Goal: Obtain resource: Download file/media

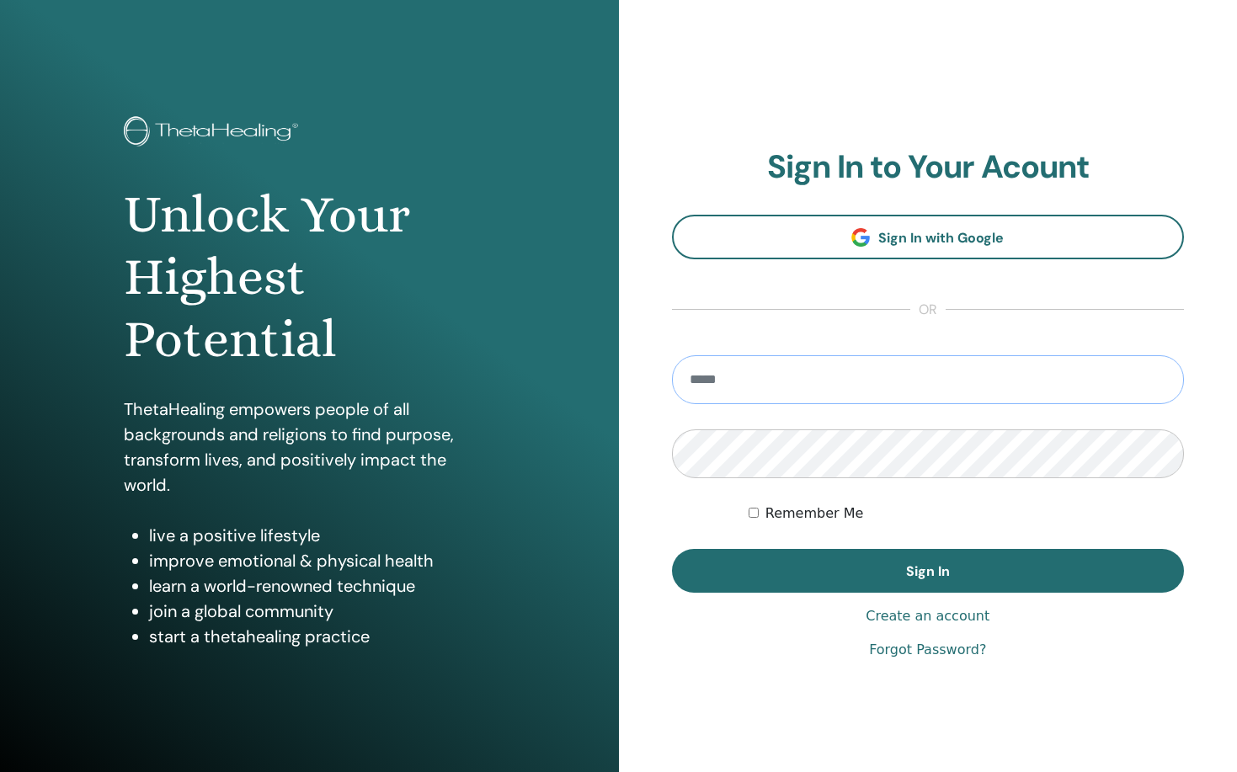
type input "**********"
click at [927, 571] on button "Sign In" at bounding box center [928, 571] width 513 height 44
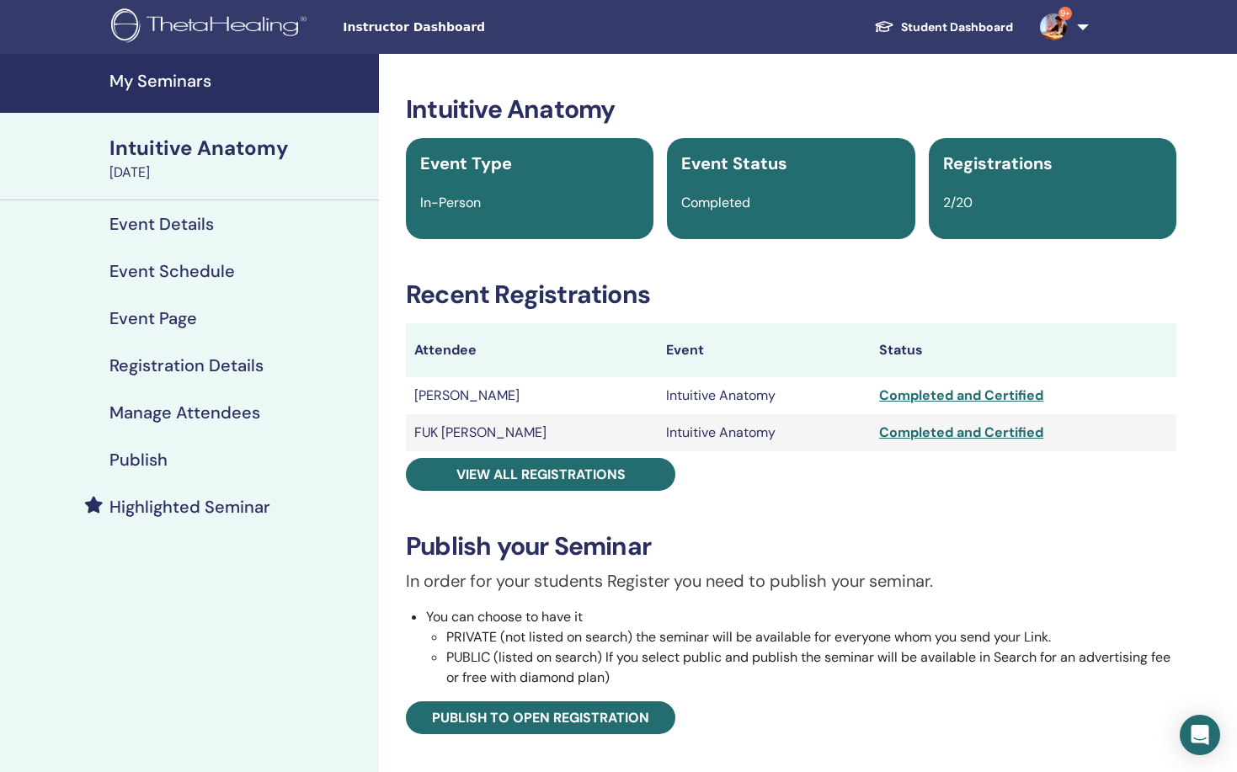
click at [209, 80] on h4 "My Seminars" at bounding box center [239, 81] width 259 height 20
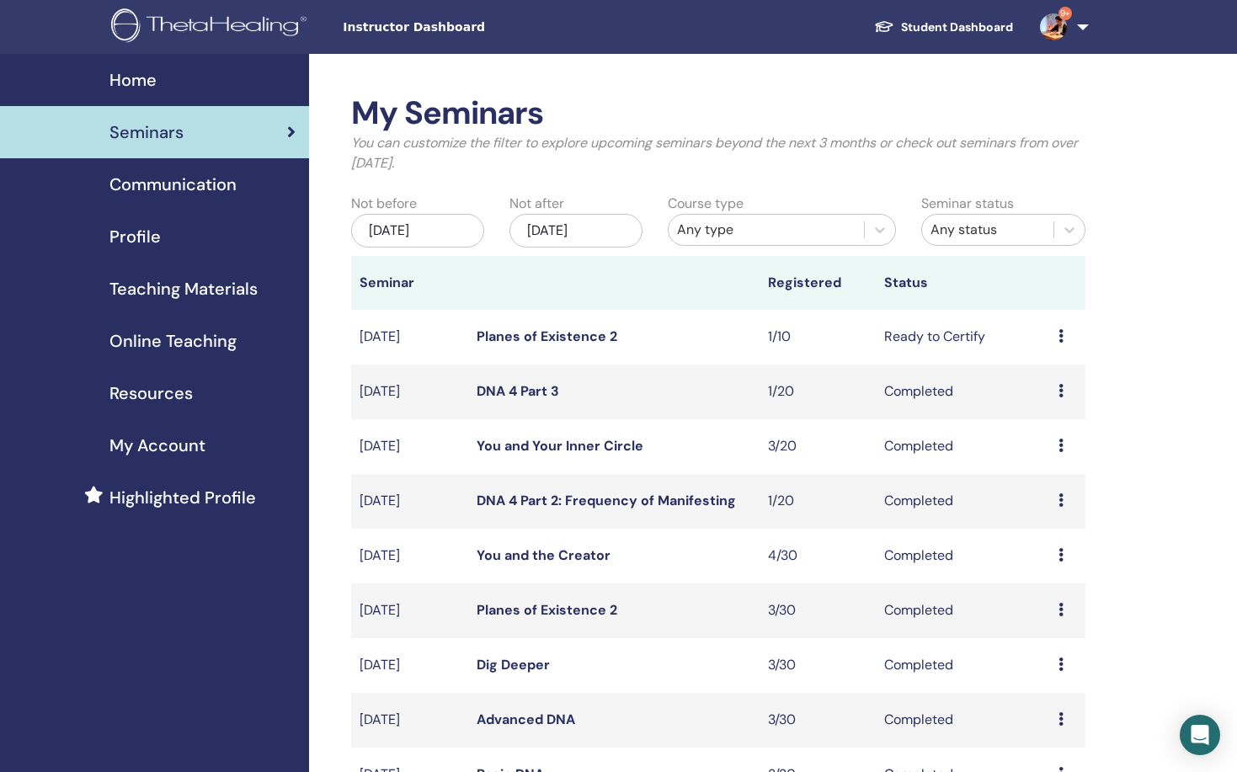
click at [323, 365] on div "My Seminars You can customize the filter to explore upcoming seminars beyond th…" at bounding box center [773, 685] width 928 height 1263
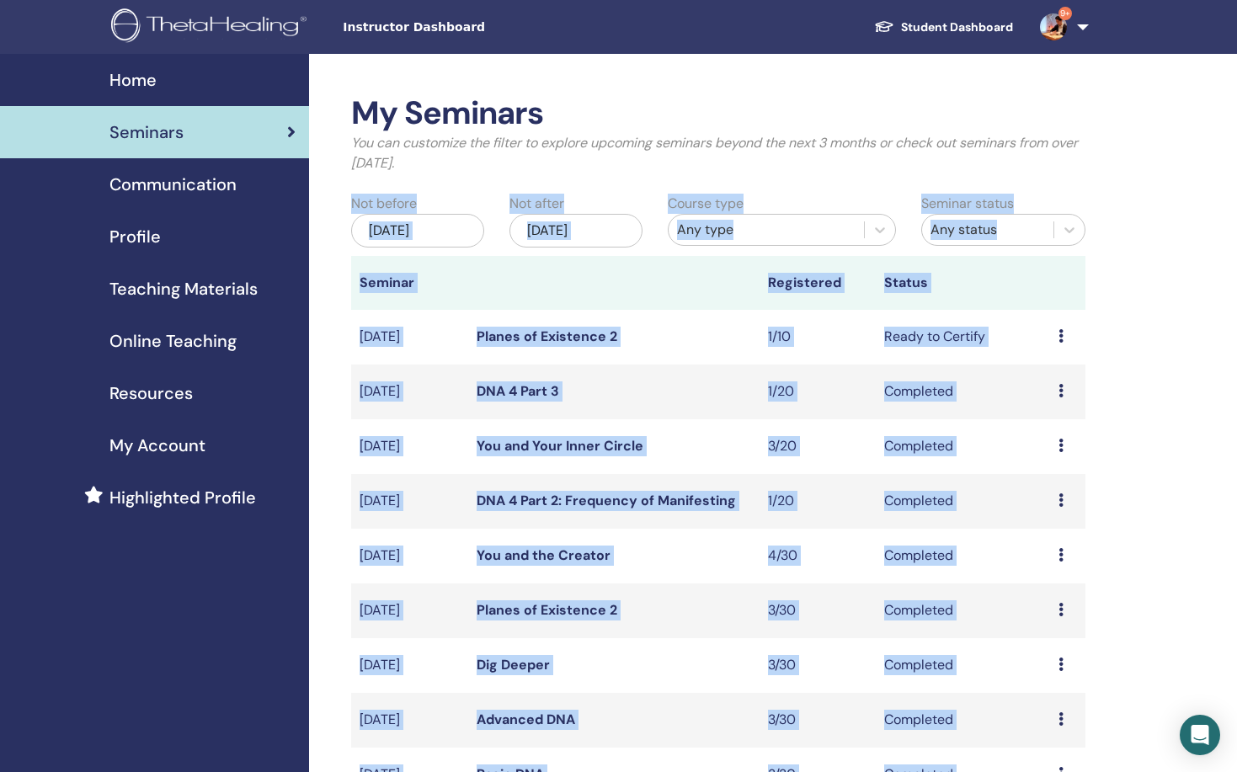
click at [323, 365] on div "My Seminars You can customize the filter to explore upcoming seminars beyond th…" at bounding box center [773, 685] width 928 height 1263
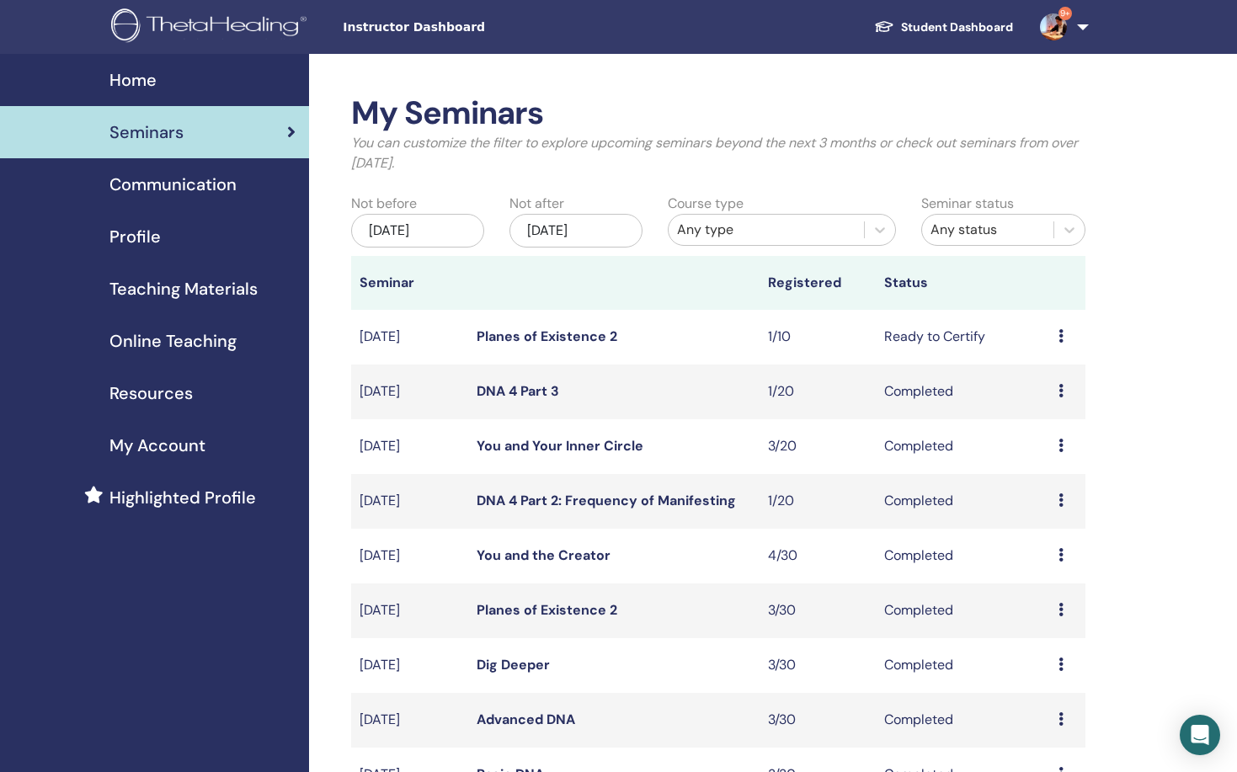
click at [323, 365] on div "My Seminars You can customize the filter to explore upcoming seminars beyond th…" at bounding box center [773, 685] width 928 height 1263
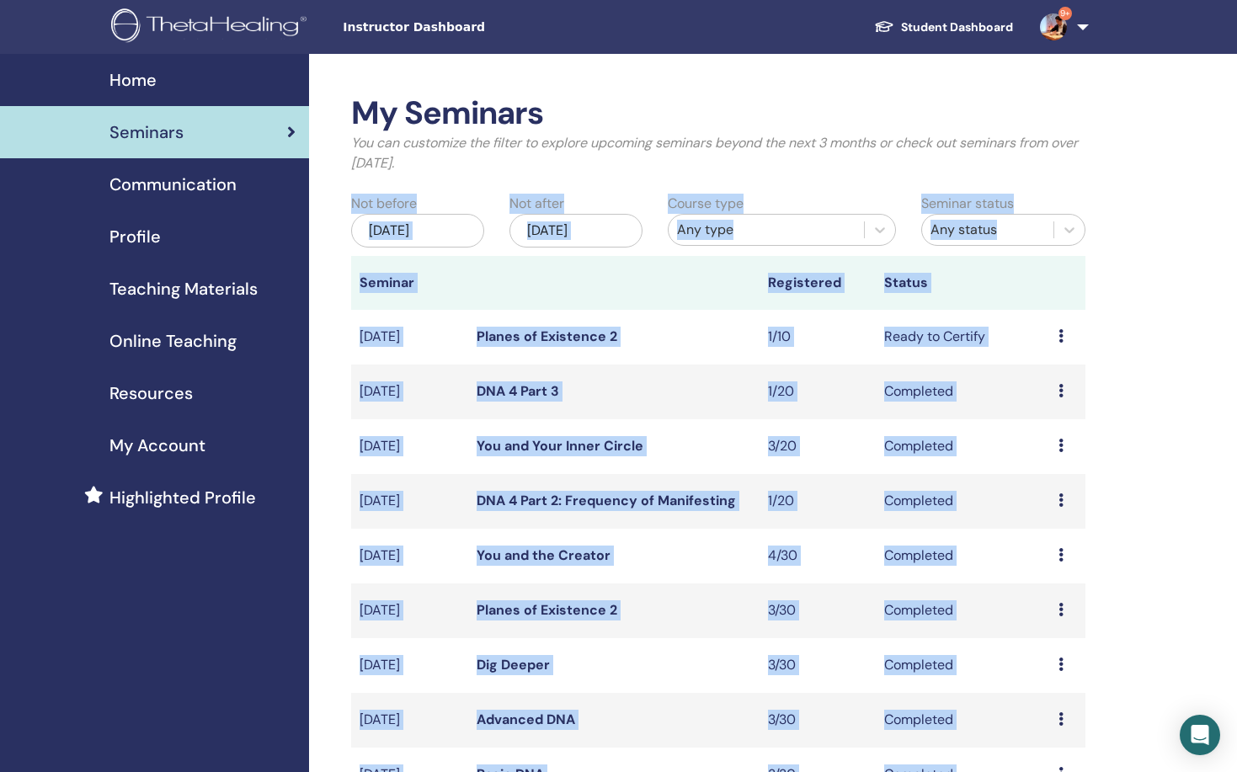
click at [323, 365] on div "My Seminars You can customize the filter to explore upcoming seminars beyond th…" at bounding box center [773, 685] width 928 height 1263
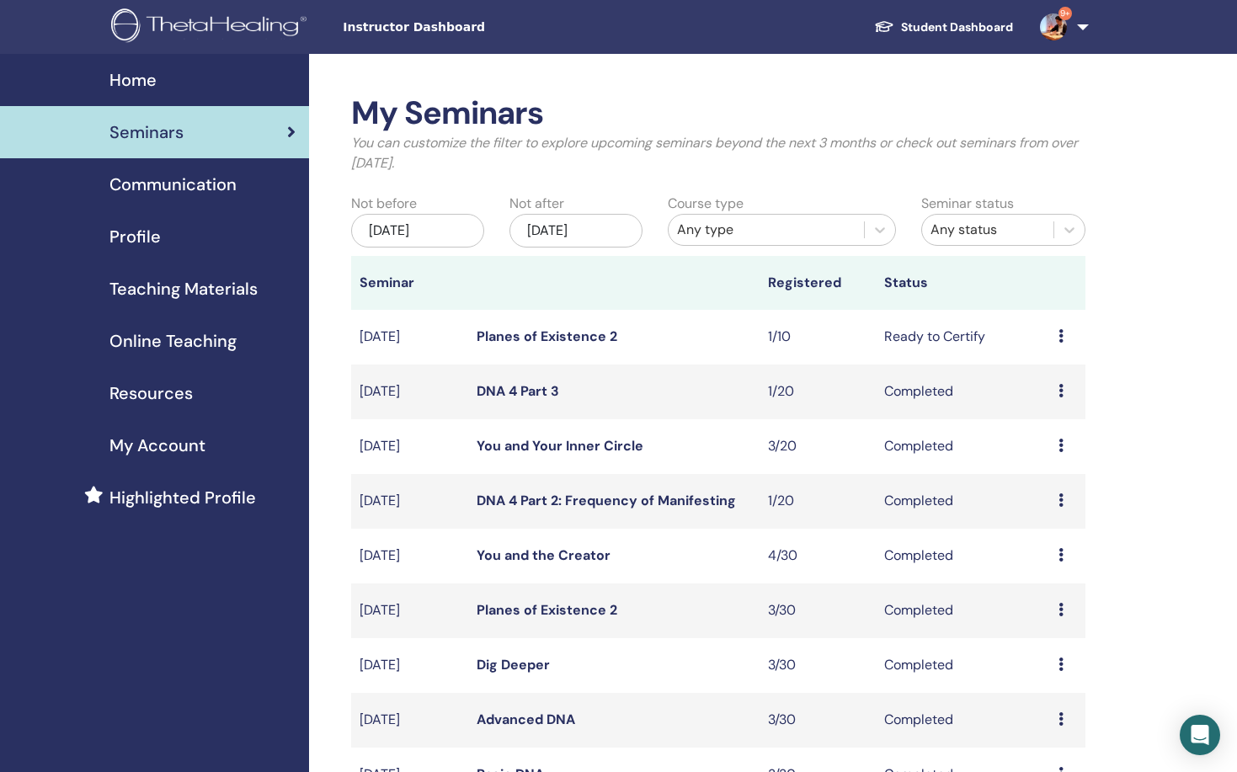
click at [323, 365] on div "My Seminars You can customize the filter to explore upcoming seminars beyond th…" at bounding box center [773, 685] width 928 height 1263
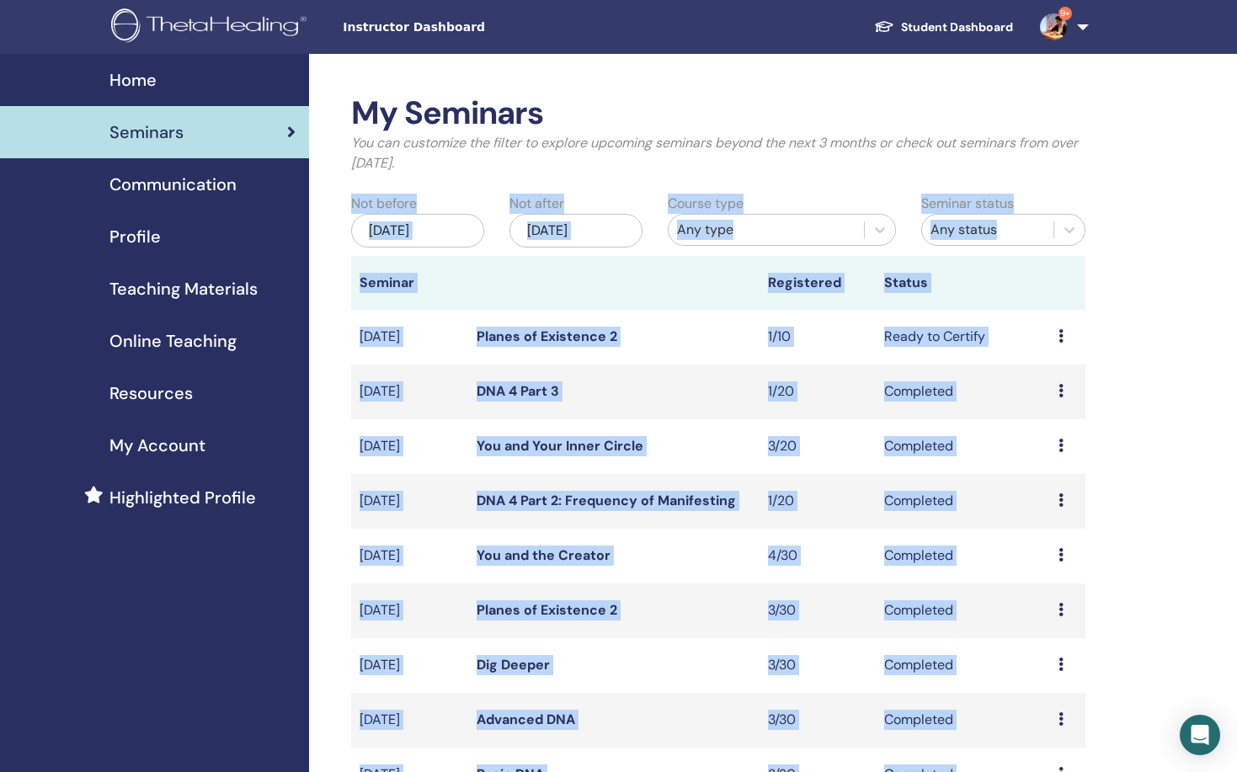
click at [323, 365] on div "My Seminars You can customize the filter to explore upcoming seminars beyond th…" at bounding box center [773, 685] width 928 height 1263
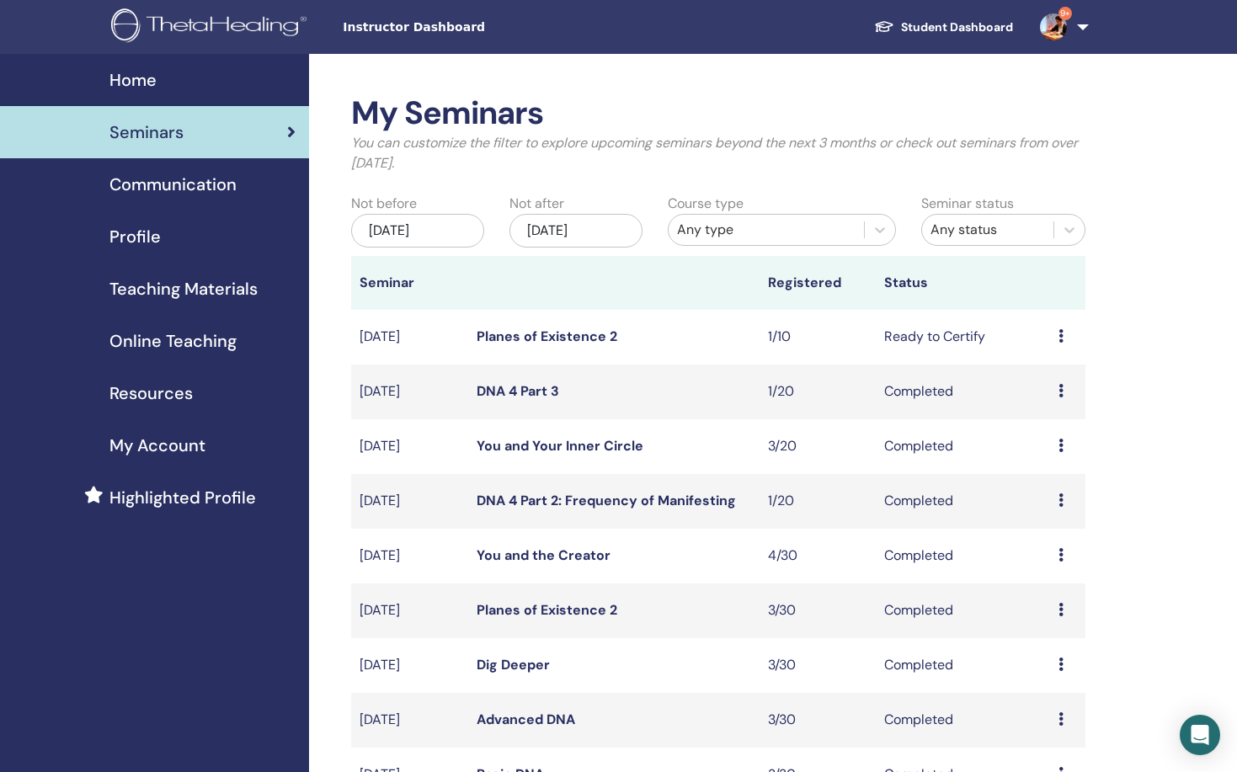
click at [319, 584] on div "My Seminars You can customize the filter to explore upcoming seminars beyond th…" at bounding box center [773, 685] width 928 height 1263
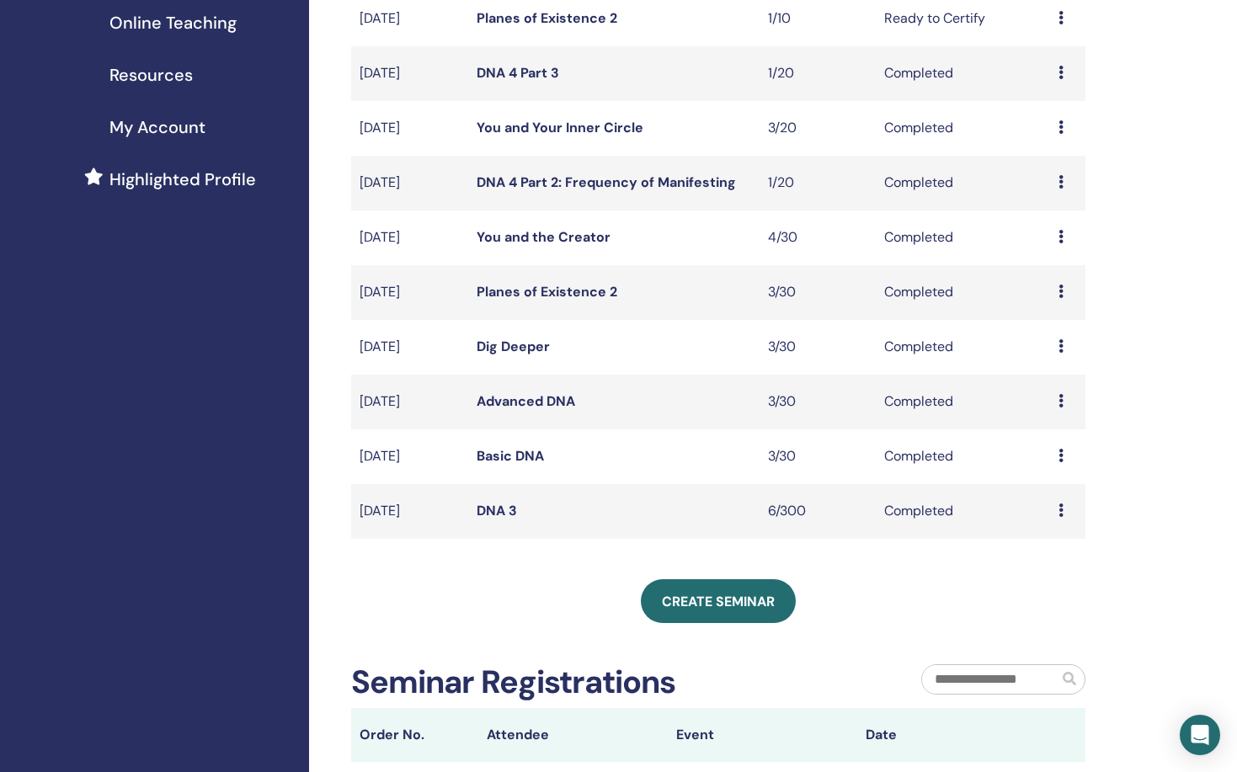
click at [319, 584] on div "My Seminars You can customize the filter to explore upcoming seminars beyond th…" at bounding box center [773, 366] width 928 height 1263
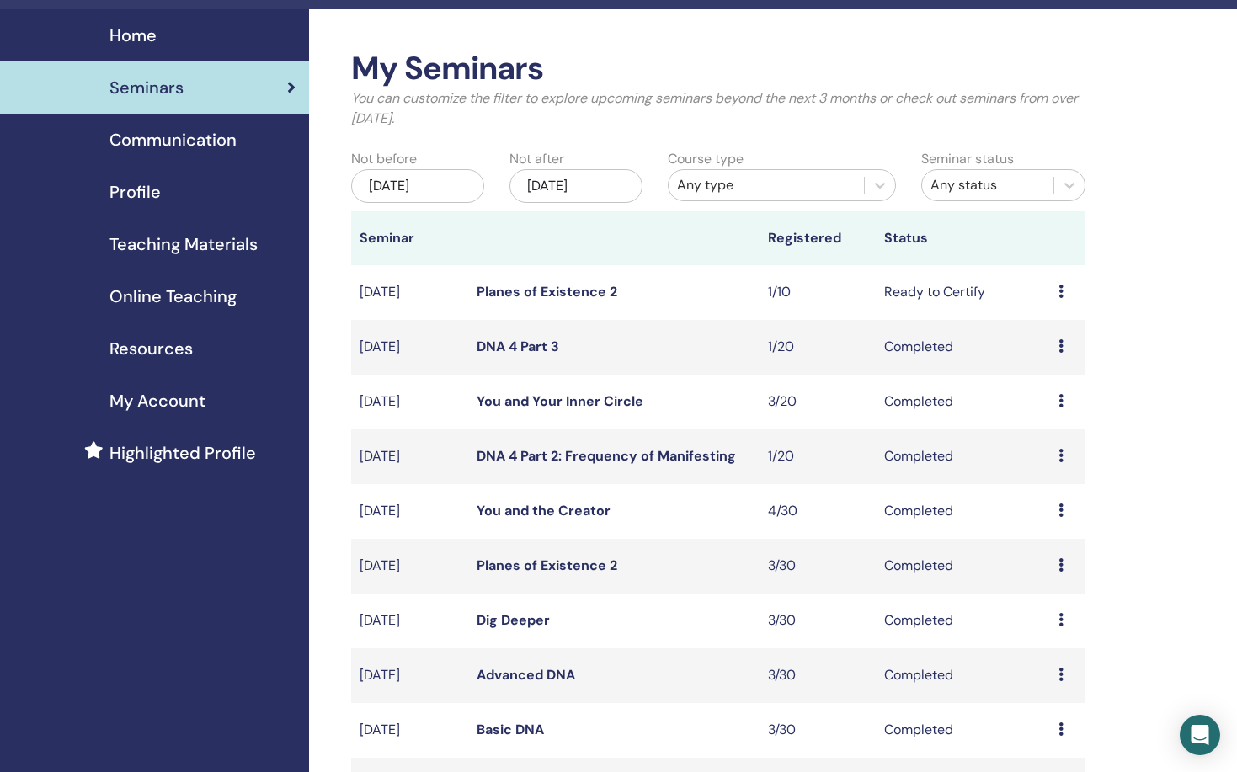
scroll to position [44, 0]
click at [249, 242] on span "Teaching Materials" at bounding box center [184, 245] width 148 height 25
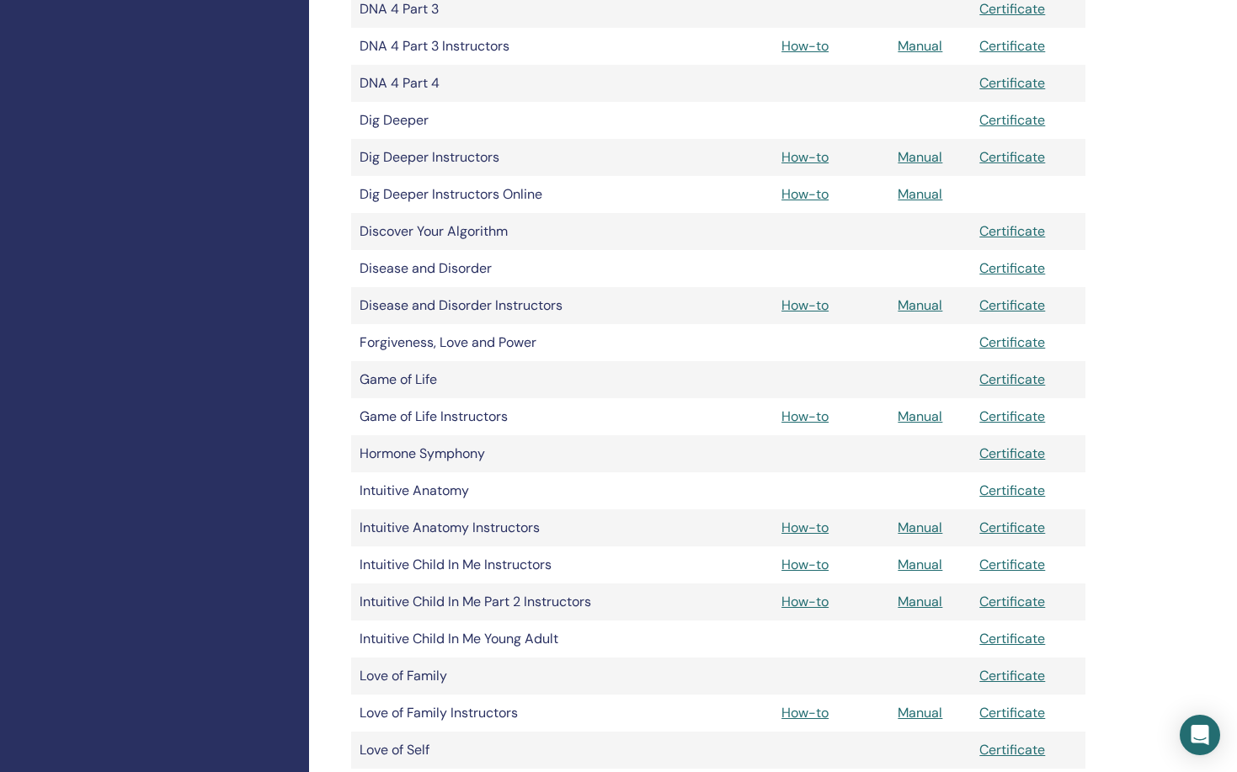
scroll to position [1061, 0]
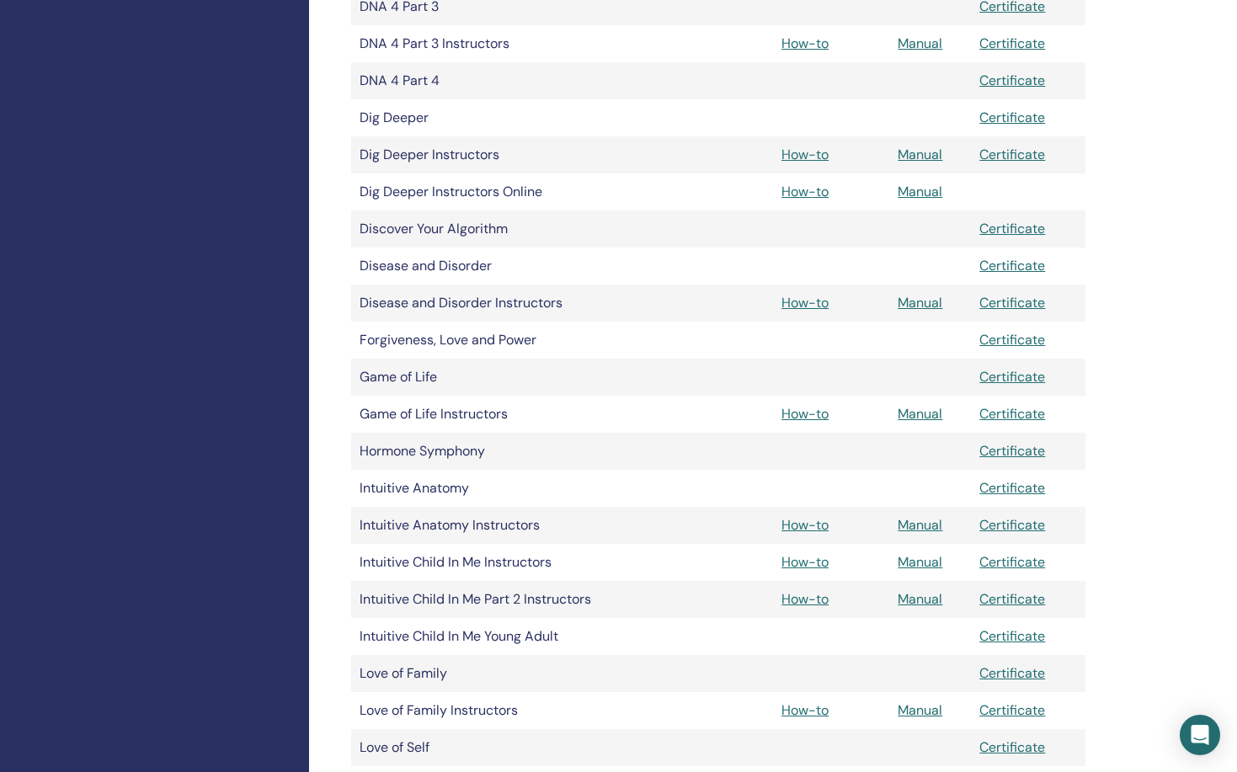
click at [816, 593] on link "How-to" at bounding box center [805, 600] width 47 height 18
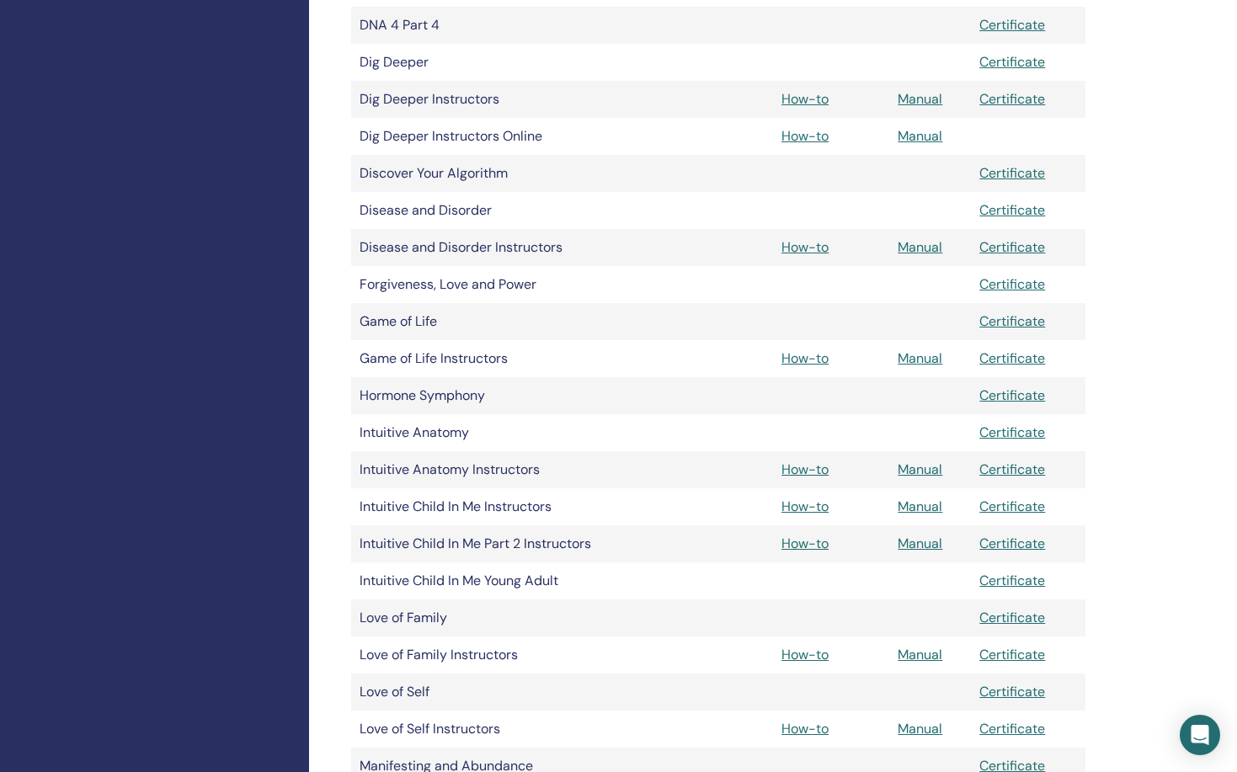
scroll to position [1122, 0]
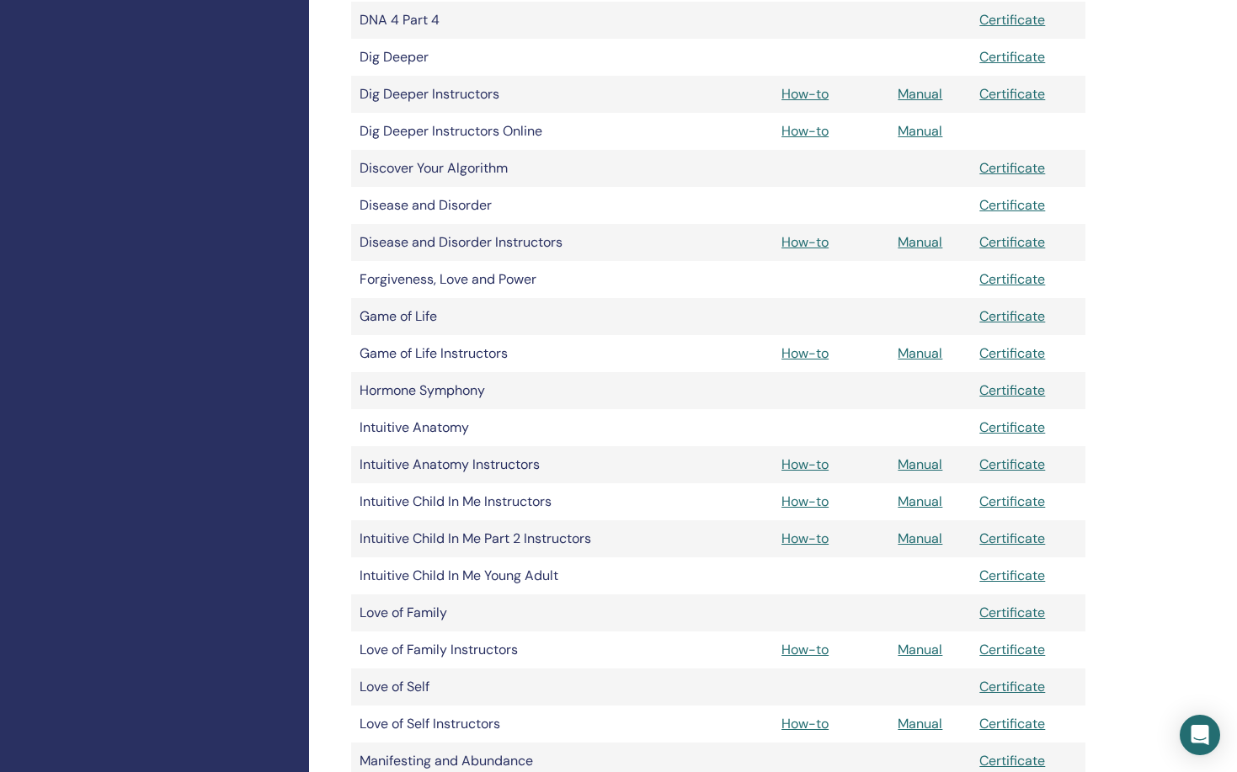
click at [933, 537] on link "Manual" at bounding box center [920, 539] width 45 height 18
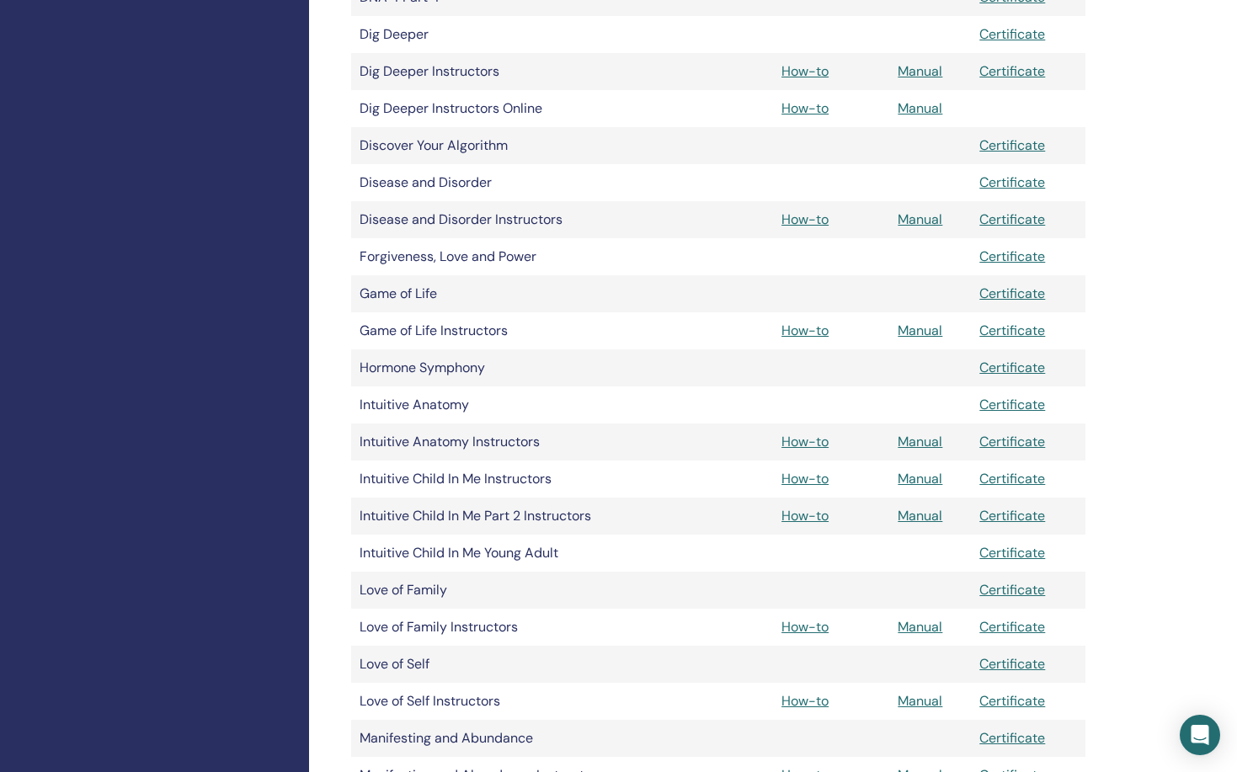
scroll to position [1149, 0]
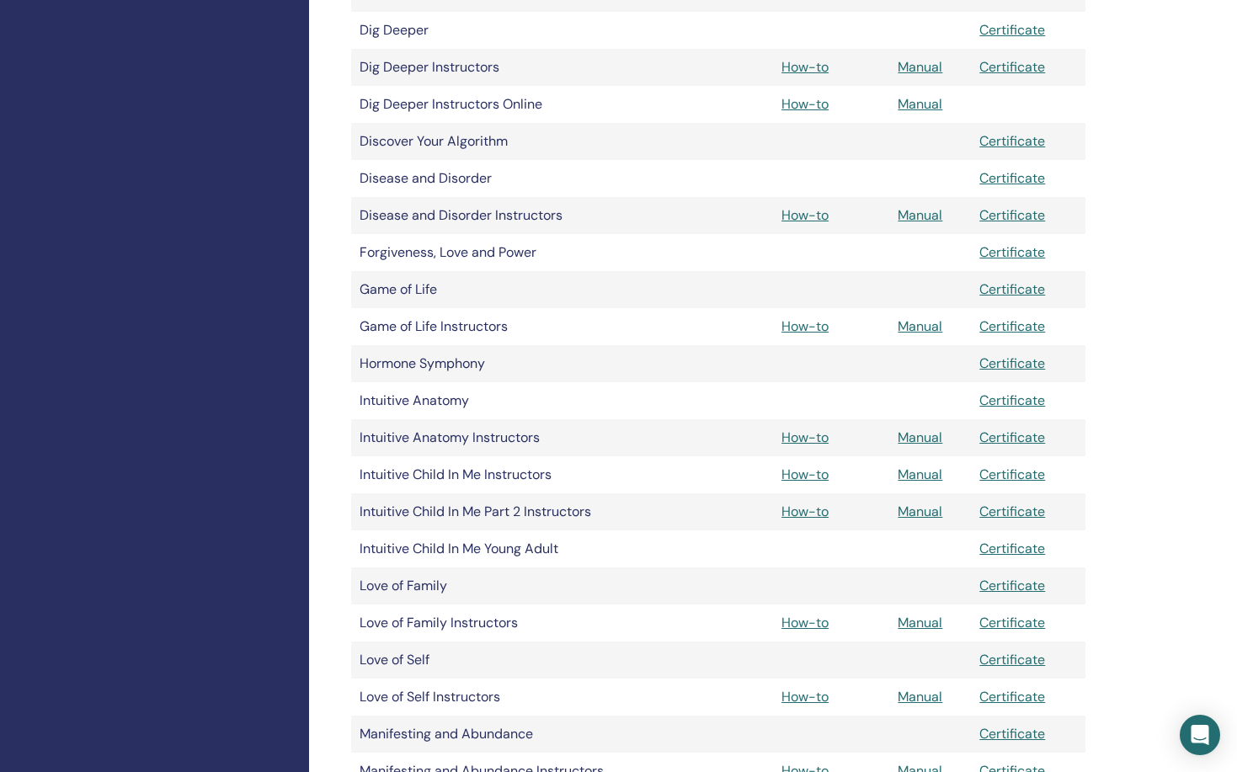
click at [801, 508] on link "How-to" at bounding box center [805, 512] width 47 height 18
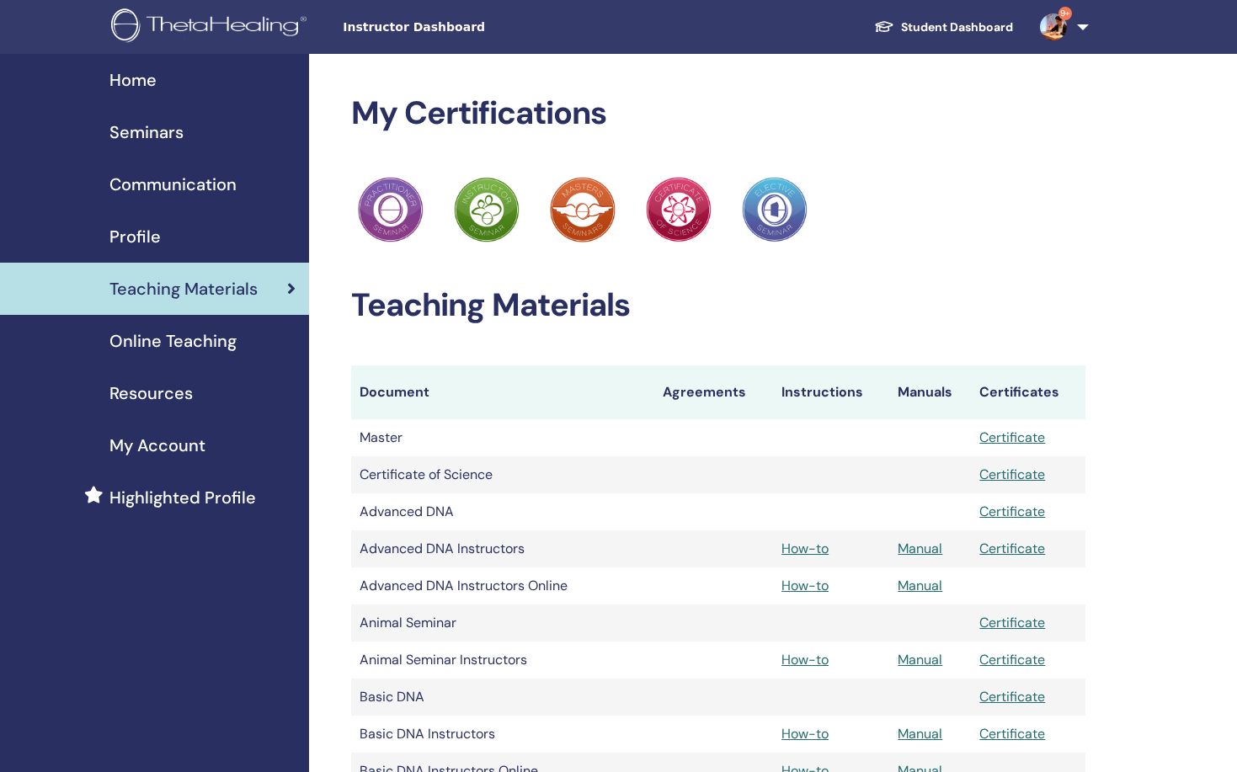
scroll to position [1149, 0]
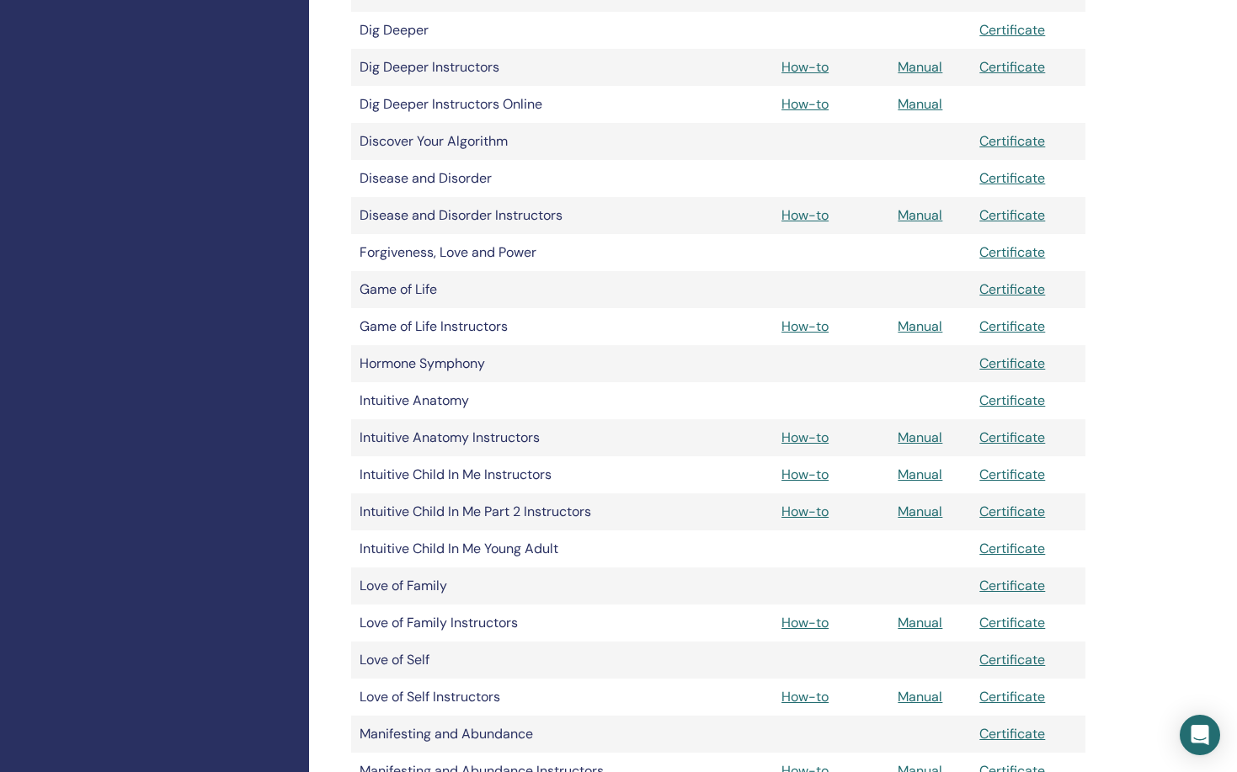
click at [502, 626] on td "Love of Family Instructors" at bounding box center [502, 623] width 303 height 37
click at [803, 623] on link "How-to" at bounding box center [805, 623] width 47 height 18
